Goal: Information Seeking & Learning: Check status

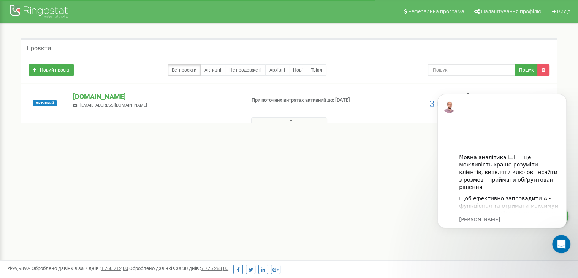
click at [286, 120] on button at bounding box center [289, 120] width 76 height 6
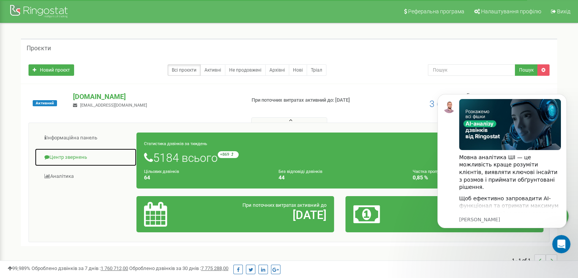
click at [70, 159] on link "Центр звернень" at bounding box center [86, 157] width 102 height 19
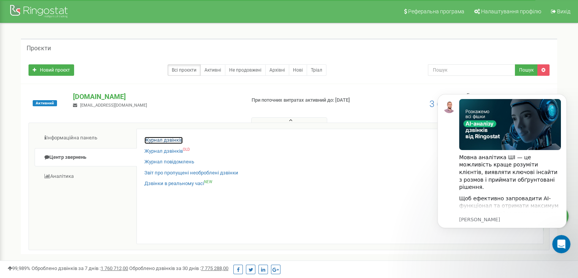
click at [164, 137] on link "Журнал дзвінків" at bounding box center [163, 140] width 38 height 7
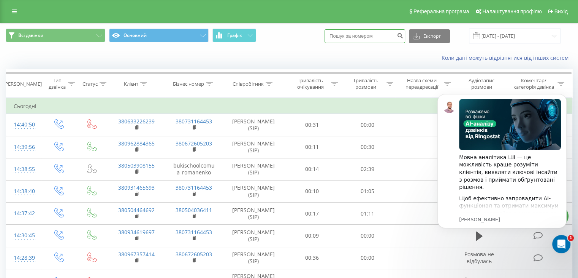
click at [374, 33] on input at bounding box center [365, 36] width 81 height 14
paste input "0507478689"
type input "0507478689"
click at [403, 33] on icon "submit" at bounding box center [400, 34] width 6 height 5
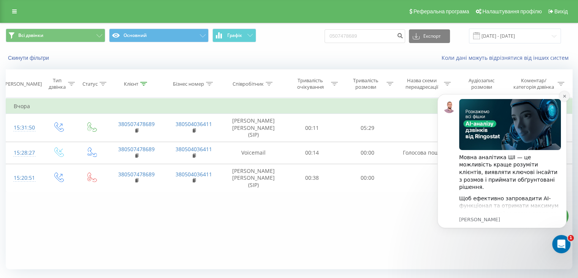
click at [565, 95] on icon "Dismiss notification" at bounding box center [564, 96] width 3 height 3
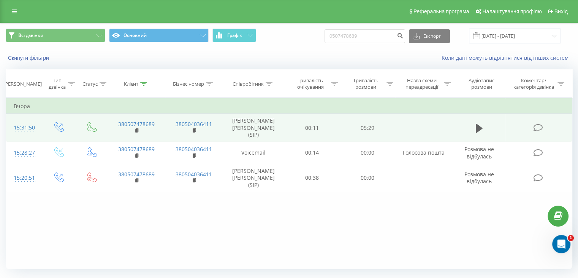
click at [473, 123] on td at bounding box center [479, 128] width 53 height 28
click at [476, 123] on icon at bounding box center [479, 128] width 7 height 11
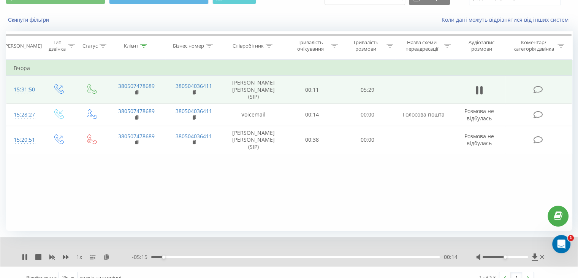
scroll to position [49, 0]
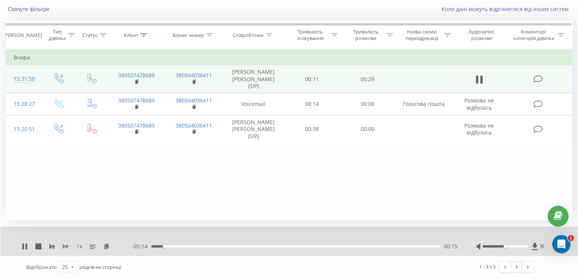
click at [68, 246] on icon at bounding box center [66, 246] width 6 height 5
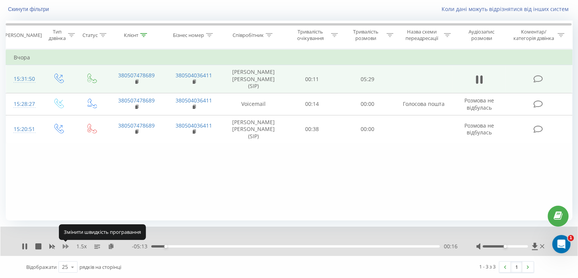
click at [68, 246] on icon at bounding box center [66, 246] width 6 height 5
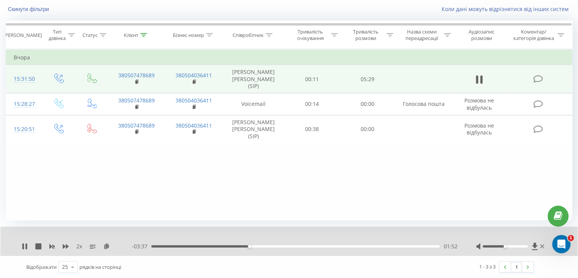
click at [347, 247] on div "- 03:37 01:52 01:52" at bounding box center [294, 246] width 325 height 8
click at [351, 243] on div "- 03:36 01:53 01:53" at bounding box center [294, 246] width 325 height 8
click at [351, 246] on div "03:47" at bounding box center [295, 246] width 289 height 2
click at [23, 245] on icon at bounding box center [23, 246] width 2 height 6
